Goal: Find specific page/section: Find specific page/section

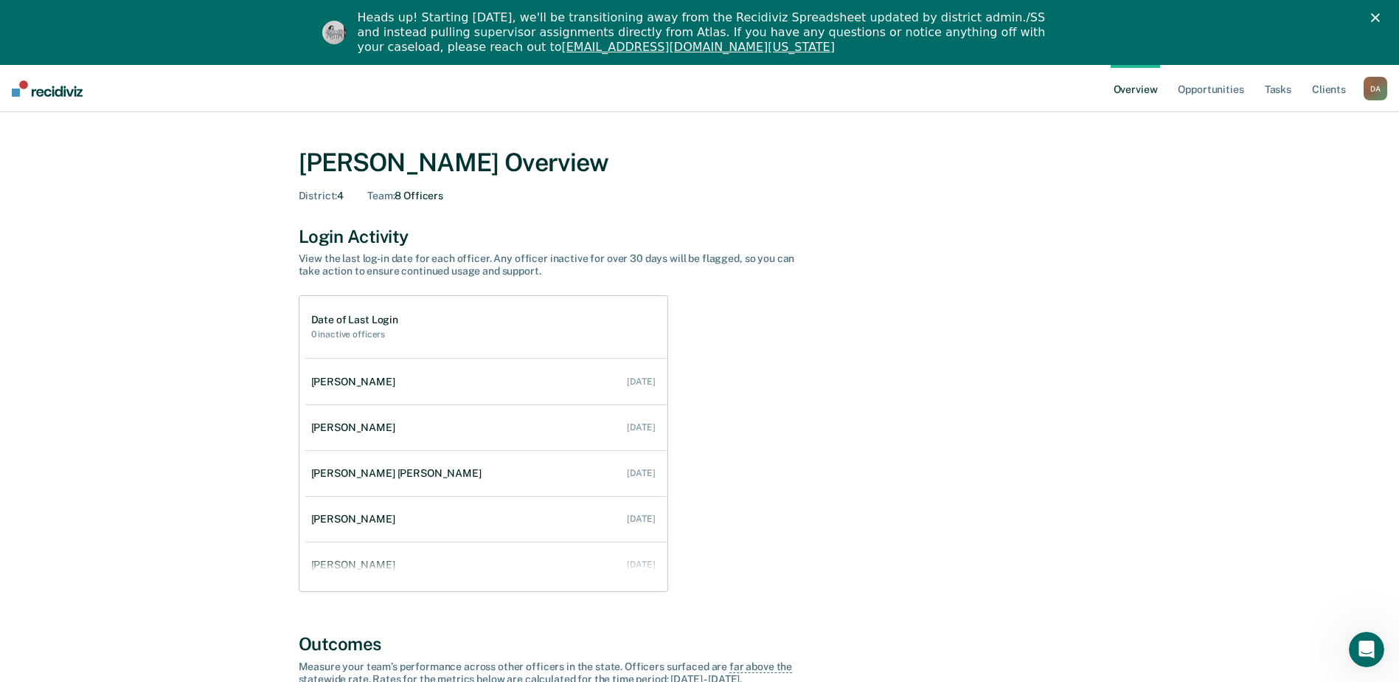
click at [1376, 88] on div "D A" at bounding box center [1376, 89] width 24 height 24
click at [1284, 162] on link "Go to Operations" at bounding box center [1316, 160] width 119 height 13
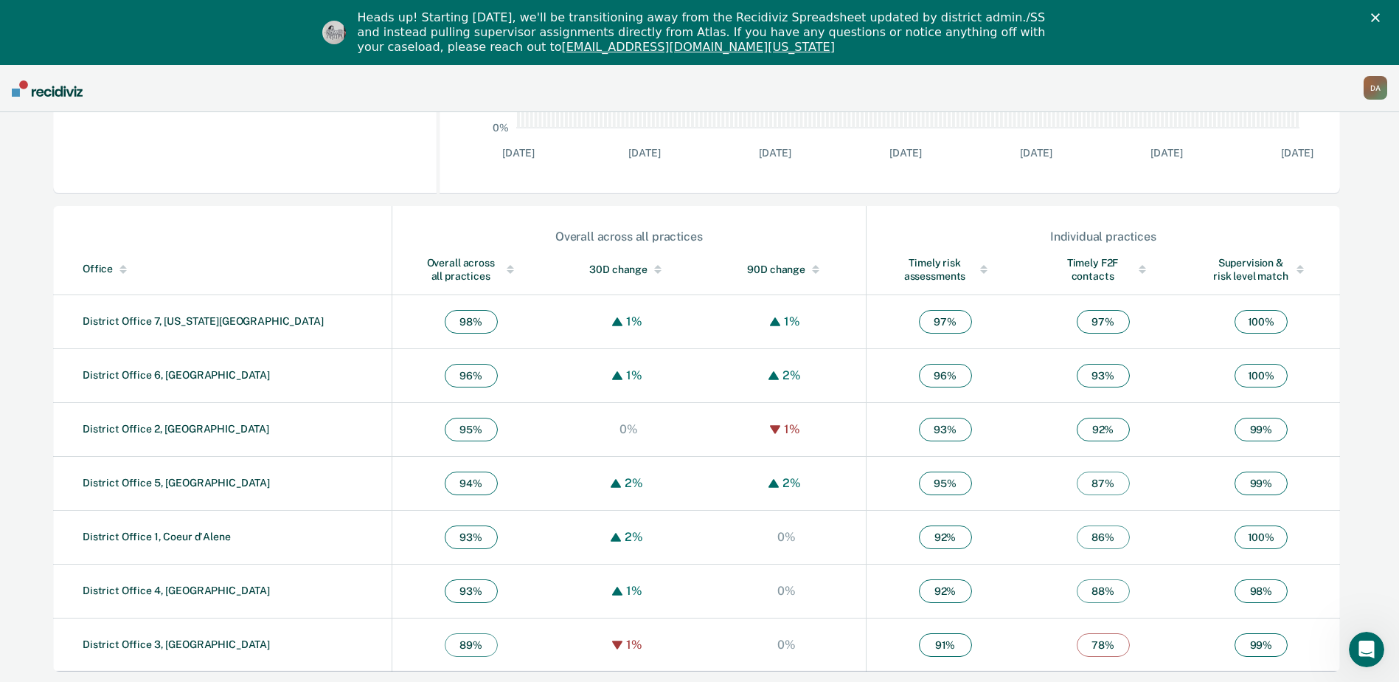
scroll to position [412, 0]
click at [132, 589] on link "District Office 4, [GEOGRAPHIC_DATA]" at bounding box center [176, 589] width 187 height 12
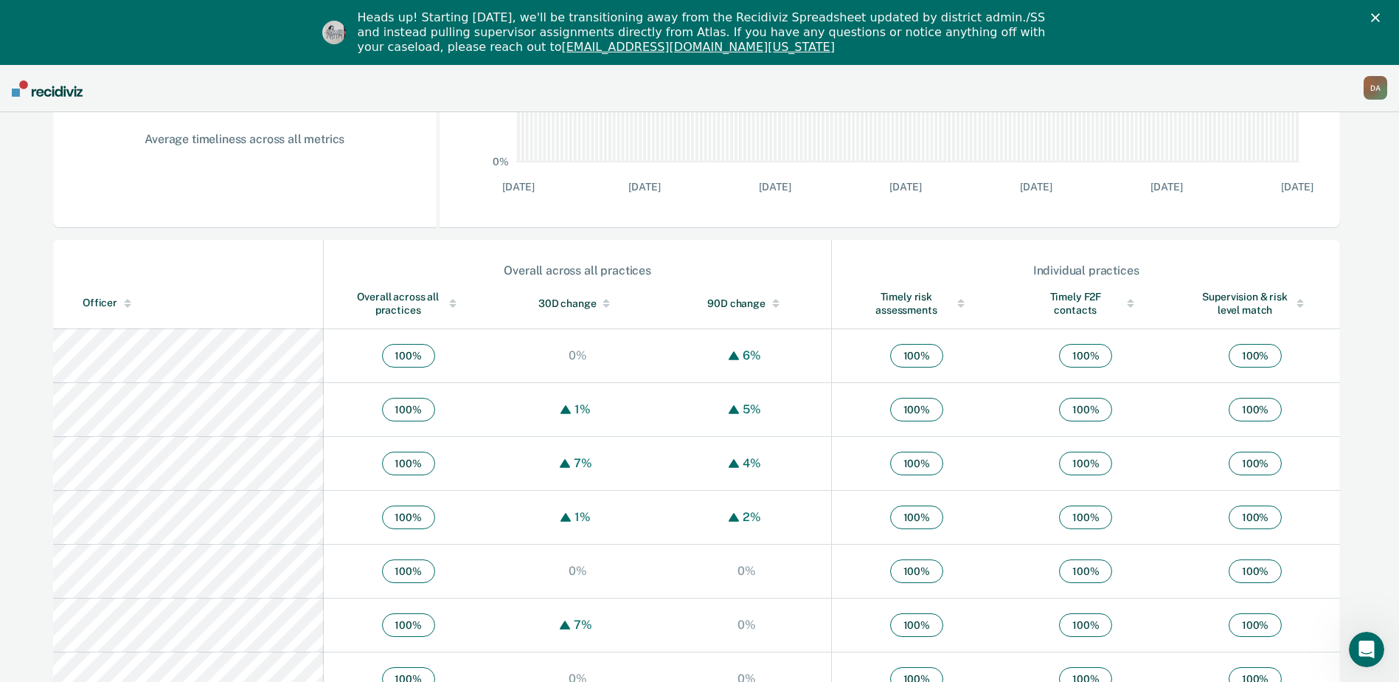
scroll to position [369, 0]
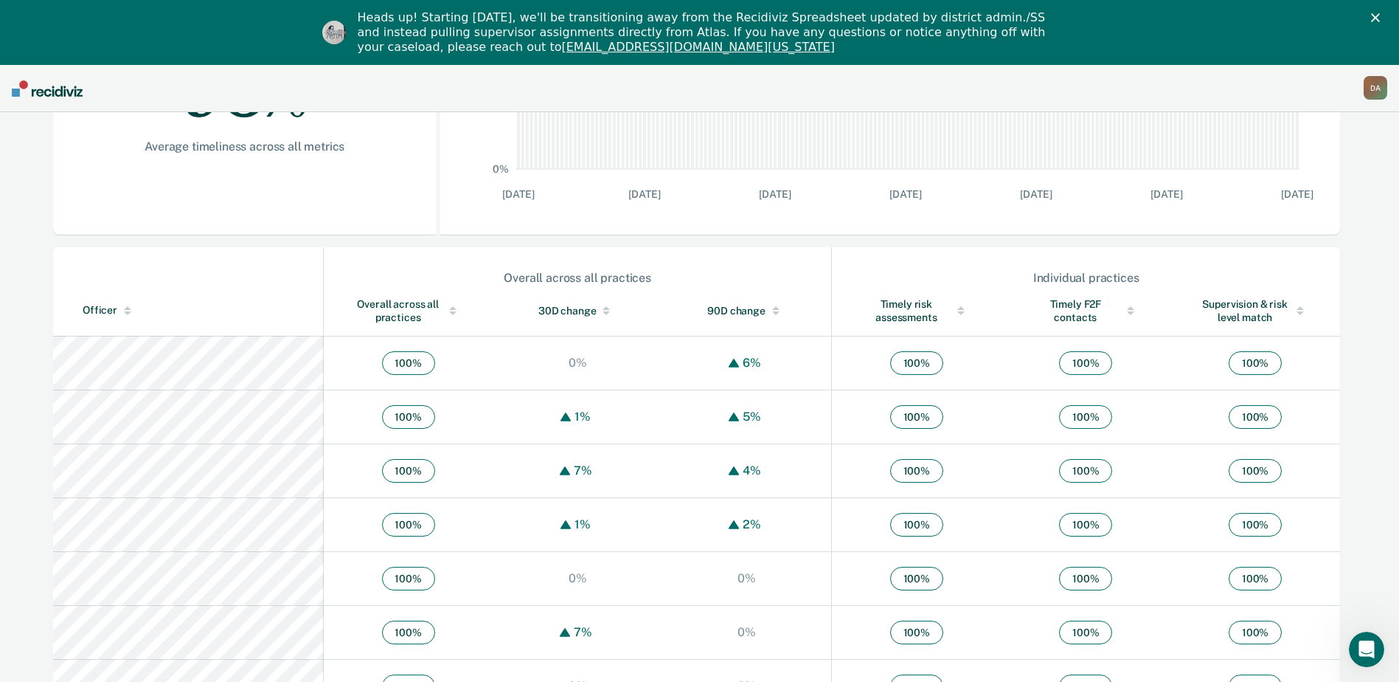
click at [98, 308] on div "Officer" at bounding box center [200, 310] width 235 height 13
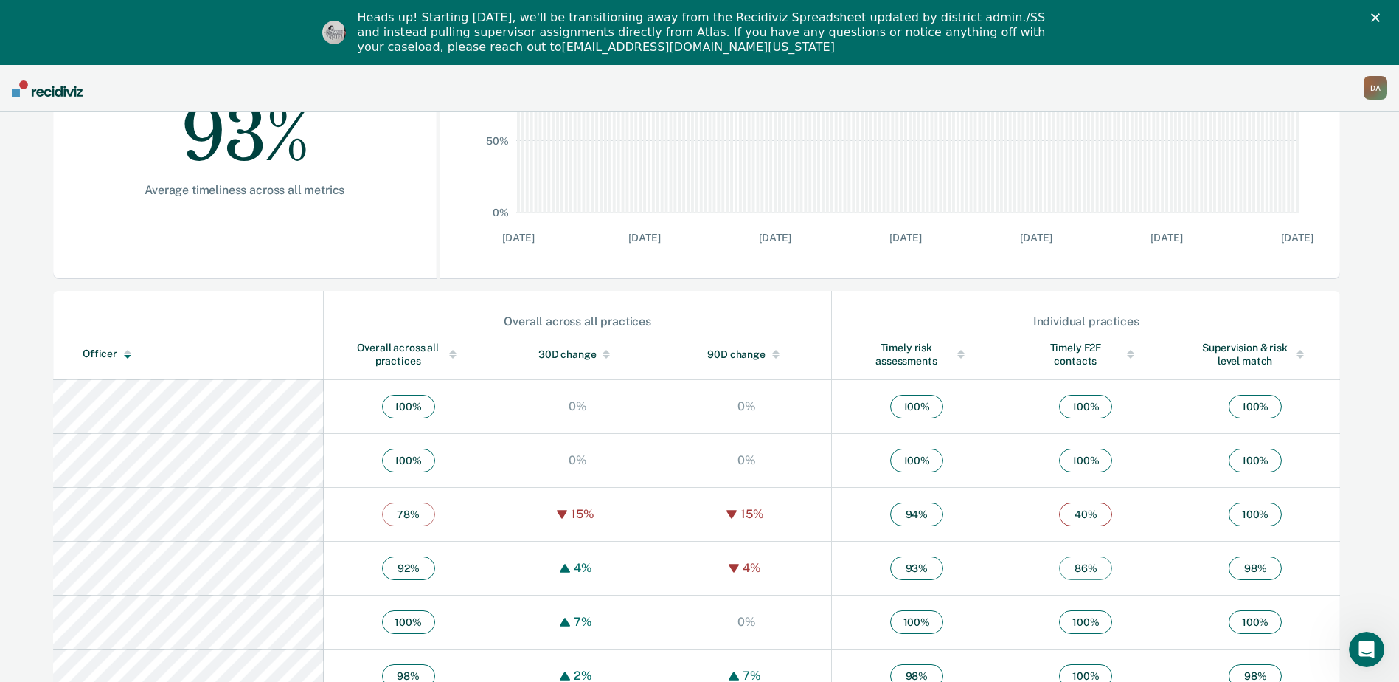
scroll to position [295, 0]
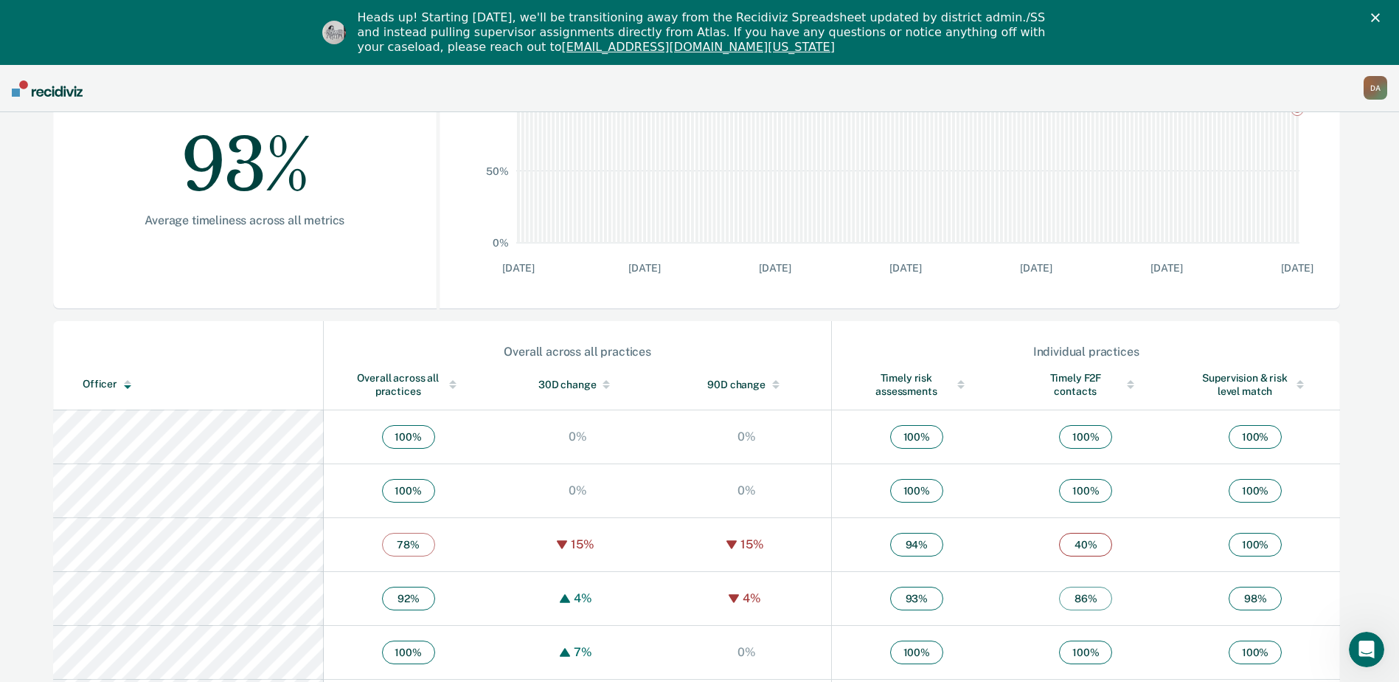
click at [353, 388] on div "Overall across all practices" at bounding box center [408, 384] width 110 height 27
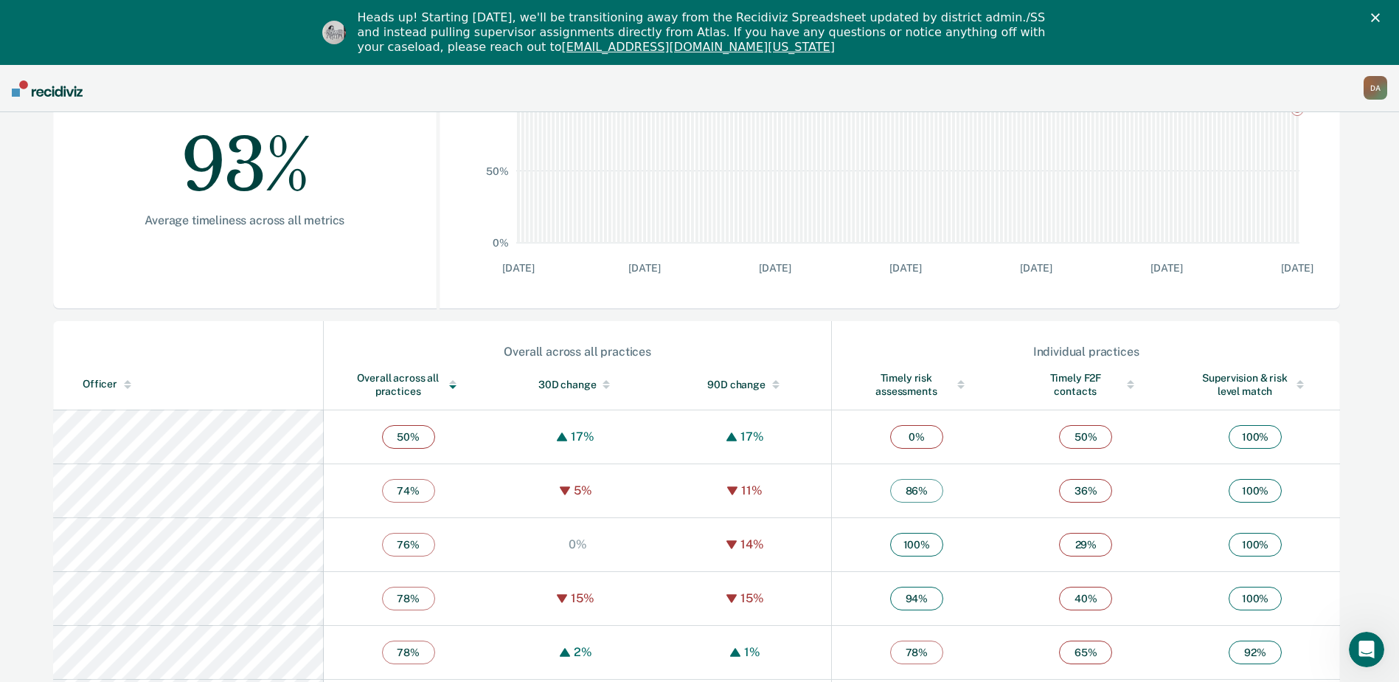
click at [353, 388] on div "Overall across all practices" at bounding box center [408, 384] width 110 height 27
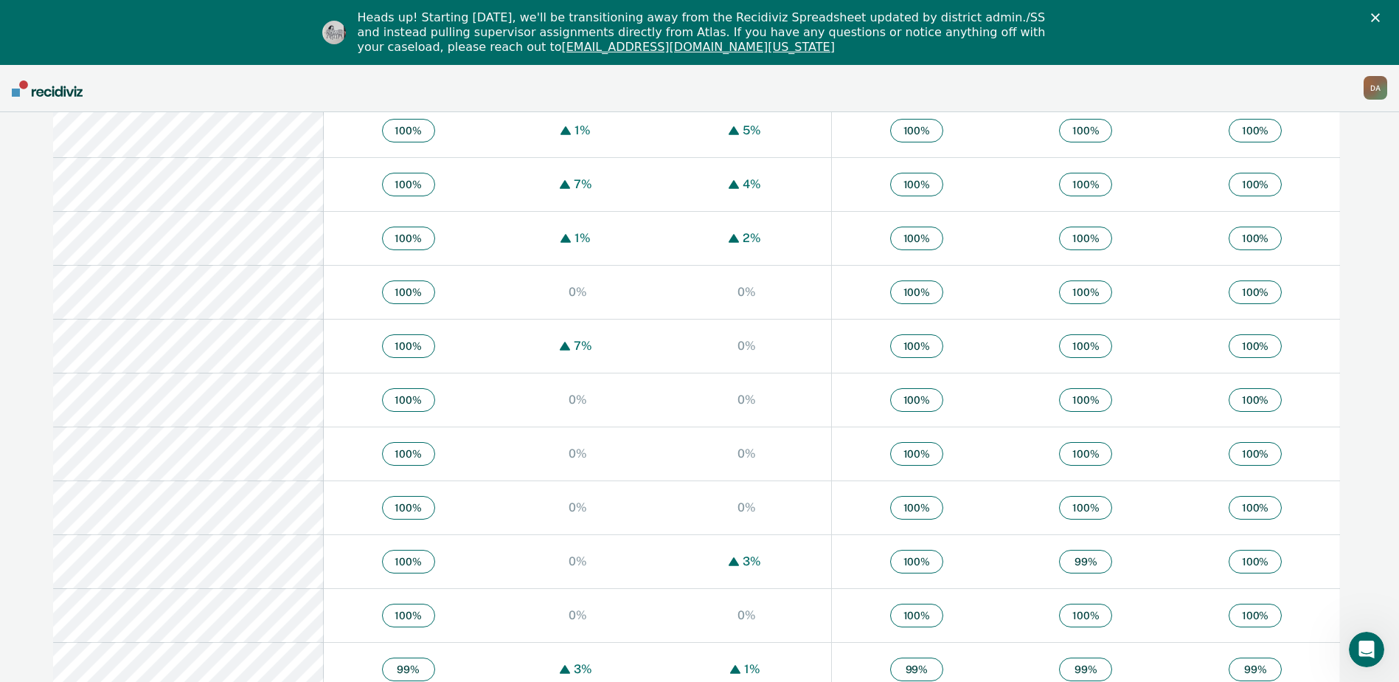
scroll to position [664, 0]
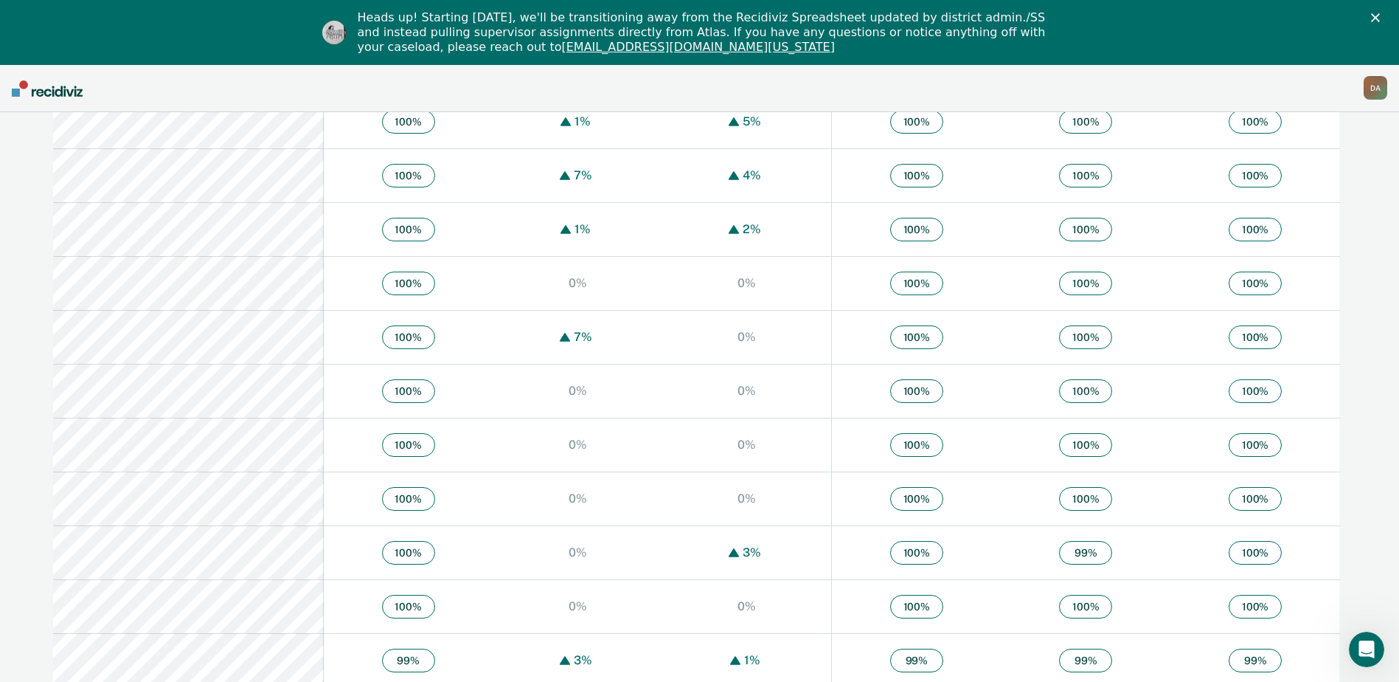
click at [1371, 94] on div "D A" at bounding box center [1376, 88] width 24 height 24
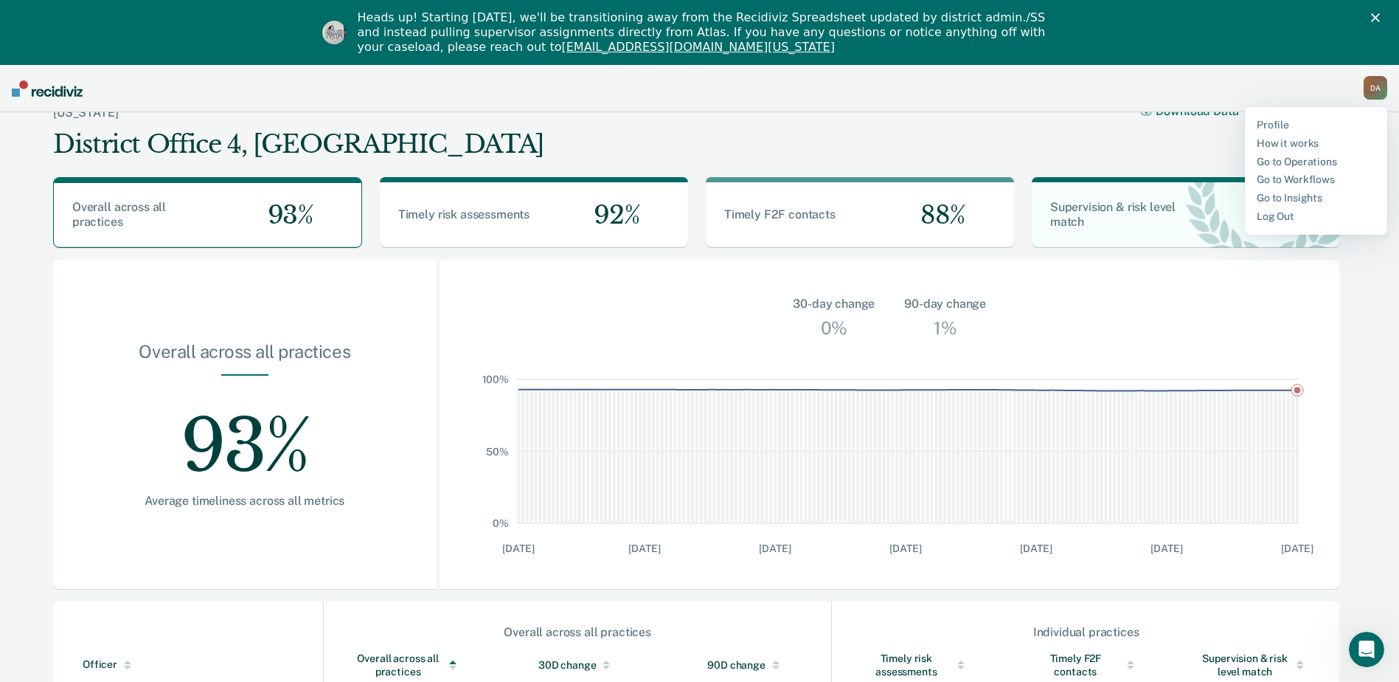
scroll to position [0, 0]
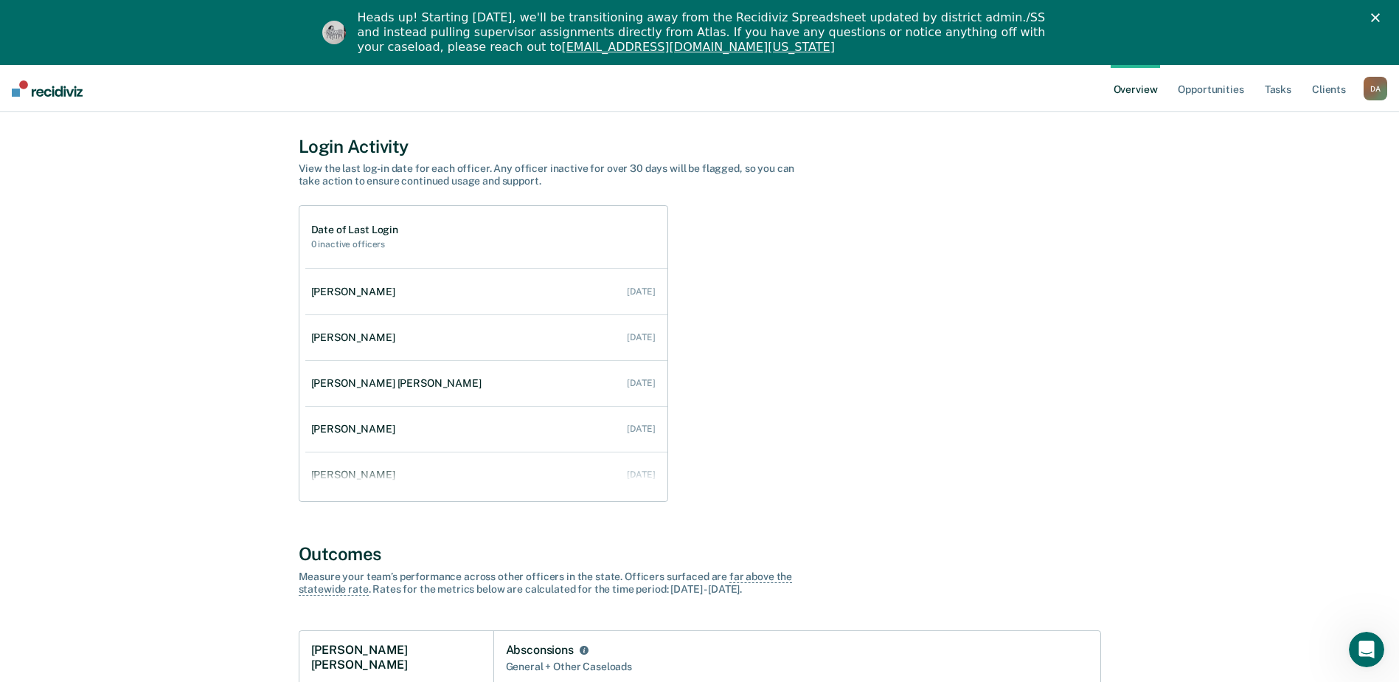
scroll to position [74, 0]
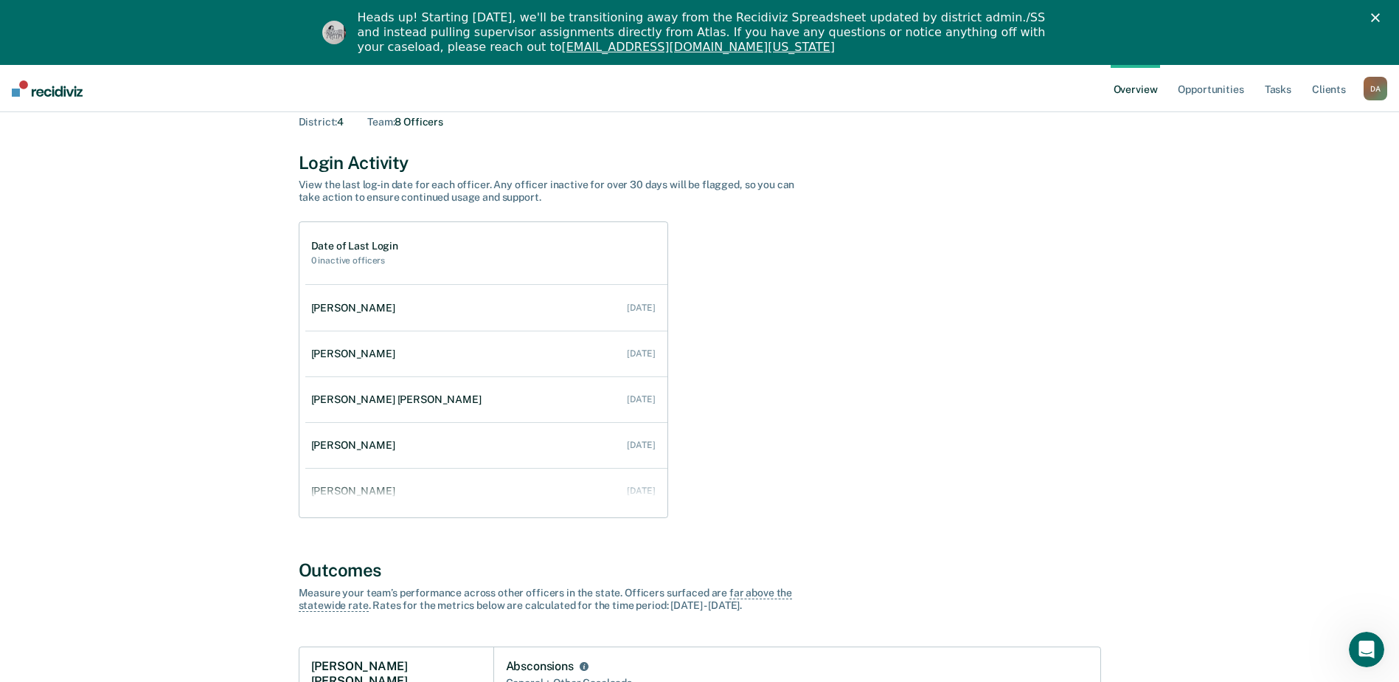
click at [1373, 92] on div "D A" at bounding box center [1376, 89] width 24 height 24
click at [1337, 162] on link "Go to Operations" at bounding box center [1316, 160] width 119 height 13
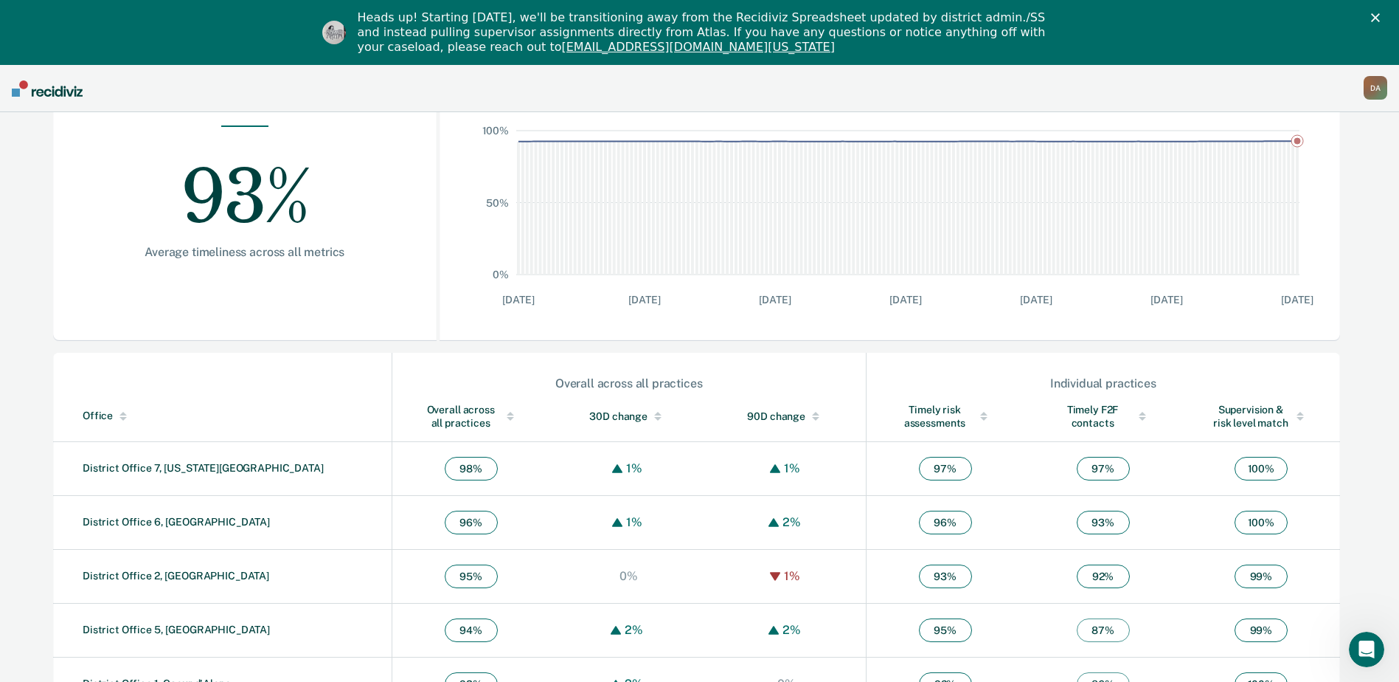
scroll to position [265, 0]
click at [94, 407] on th "Office" at bounding box center [222, 414] width 339 height 51
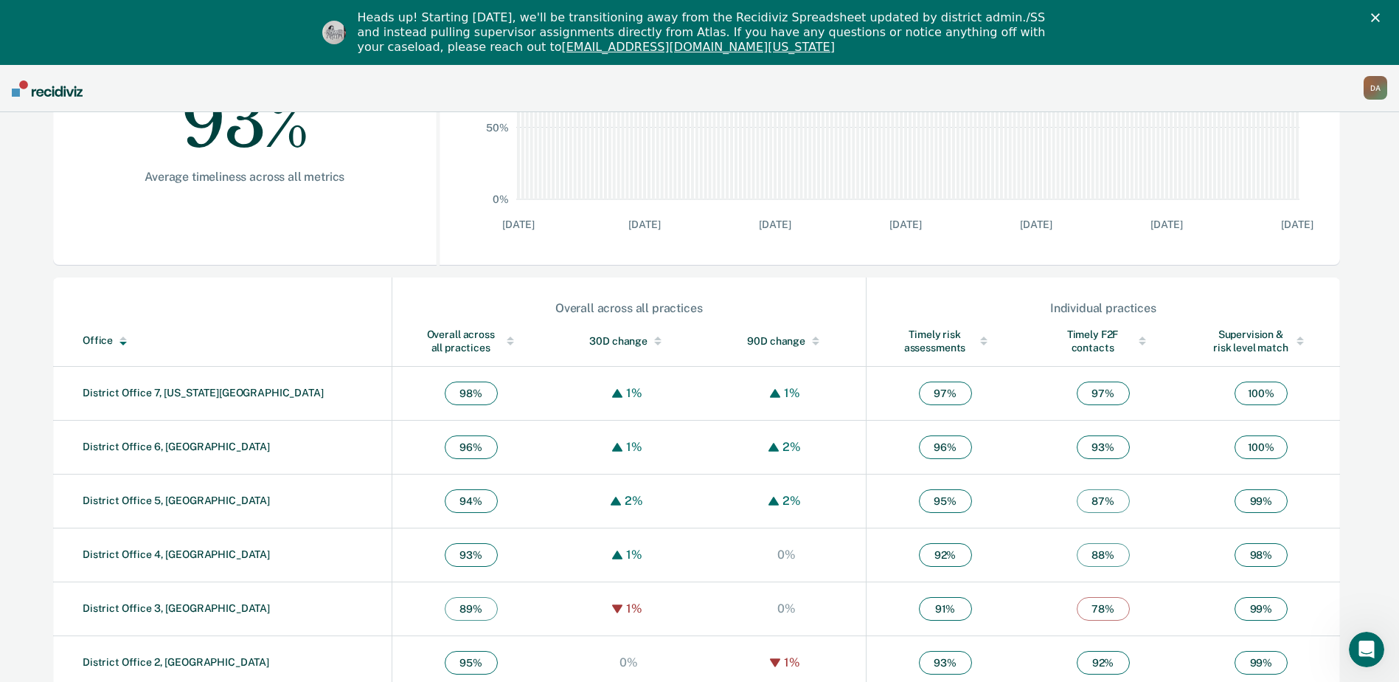
click at [95, 342] on div "Office" at bounding box center [234, 340] width 303 height 13
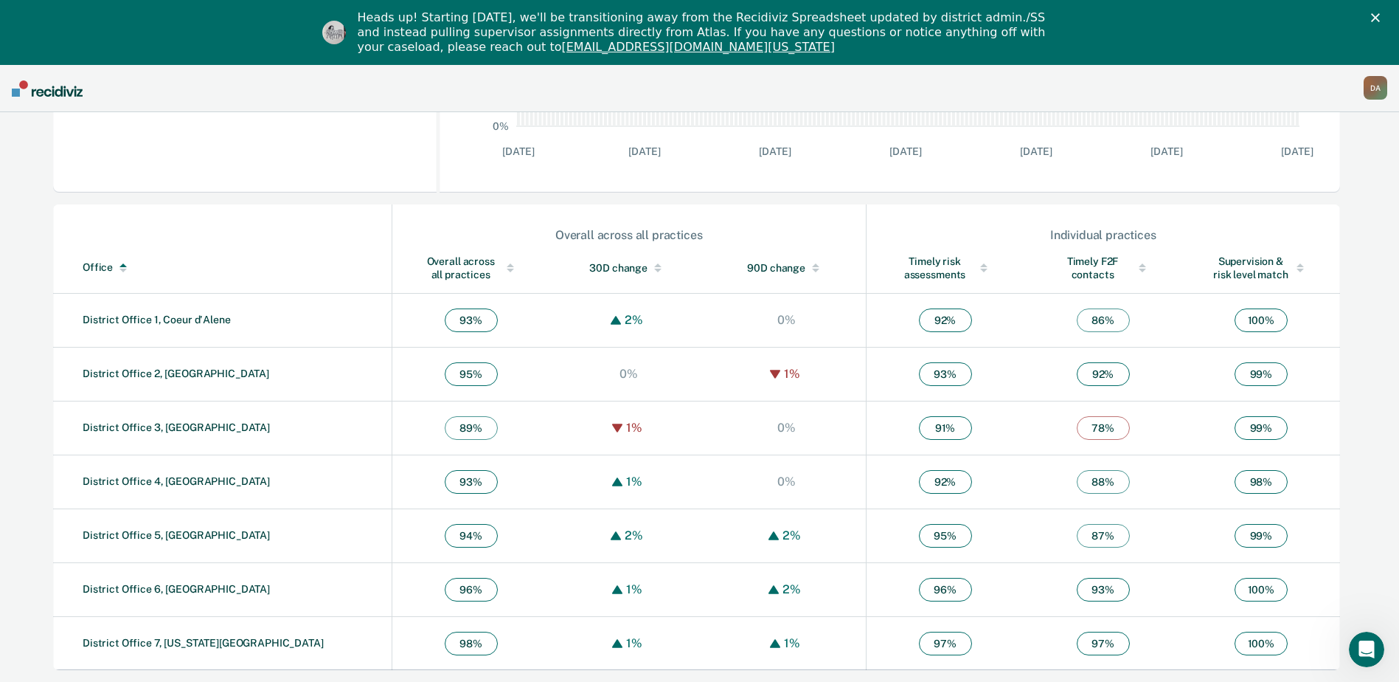
click at [89, 260] on th "Office" at bounding box center [222, 268] width 339 height 51
click at [422, 260] on div "Overall across all practices" at bounding box center [471, 267] width 99 height 27
